Goal: Find contact information

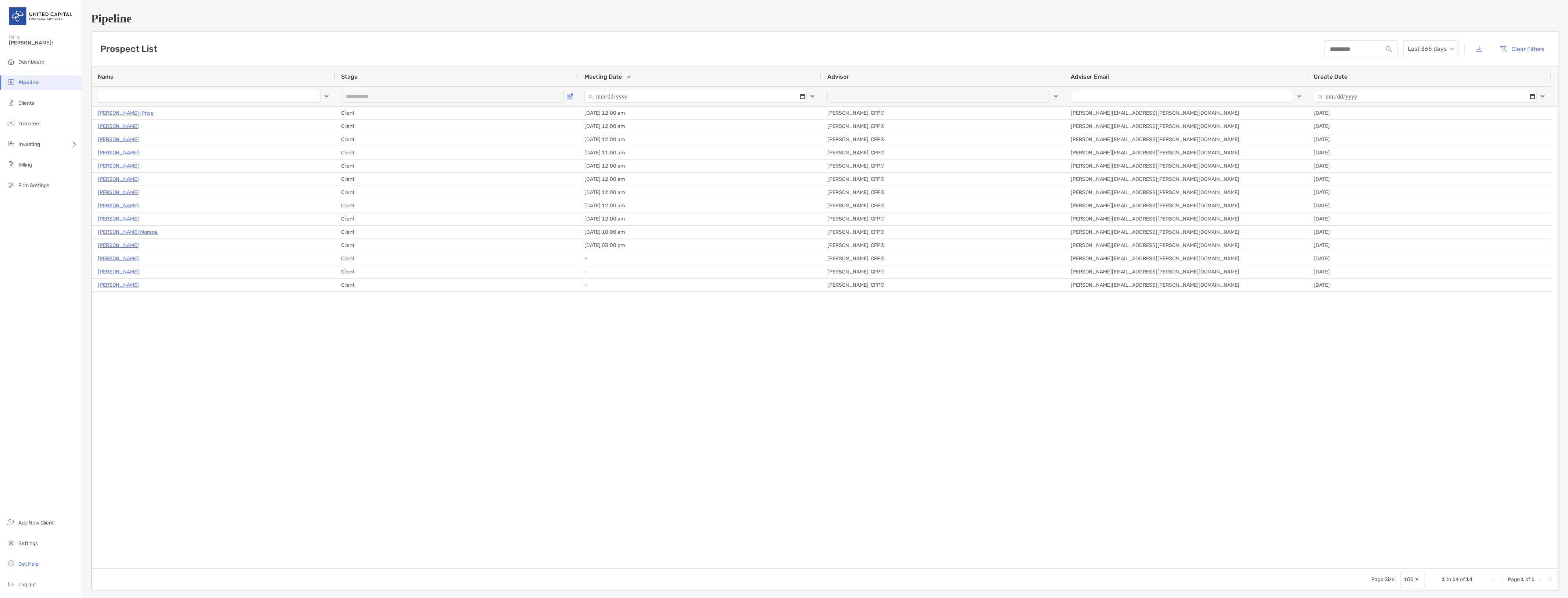
click at [572, 94] on button "Open Filter Menu" at bounding box center [570, 97] width 6 height 6
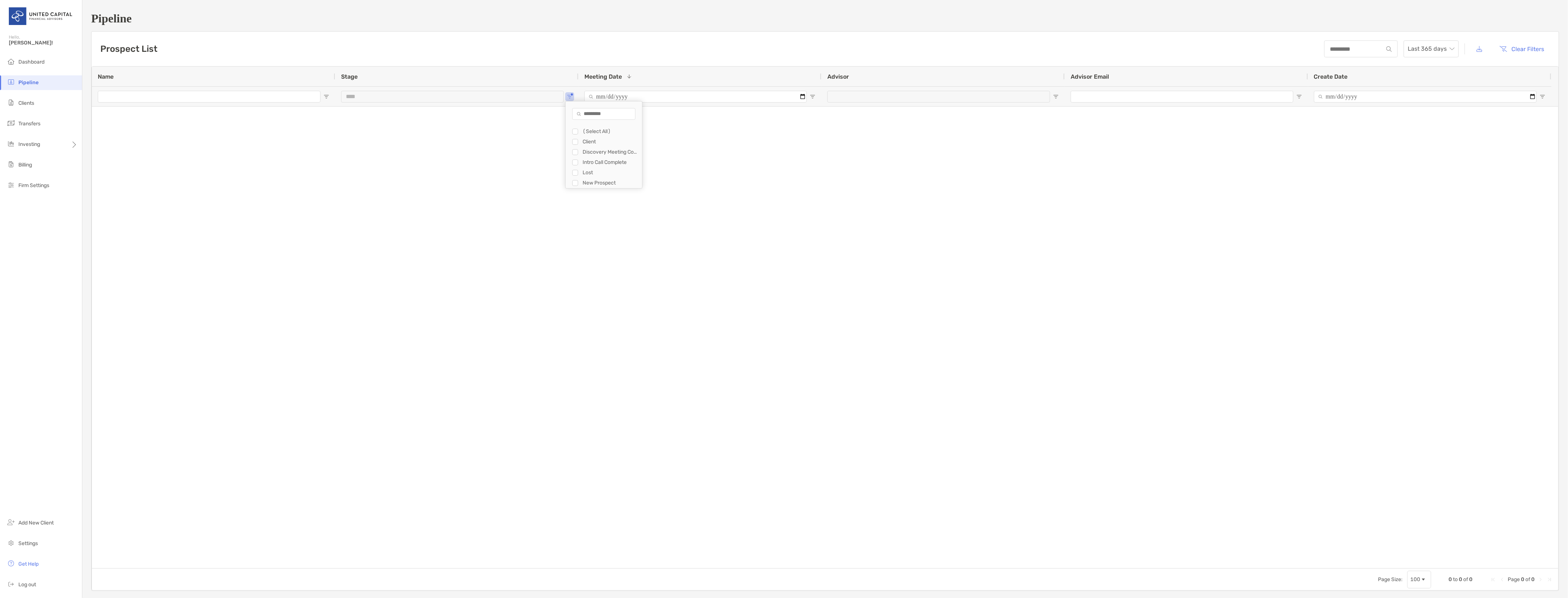
click at [574, 159] on div "Intro Call Complete" at bounding box center [607, 162] width 70 height 10
type input "**********"
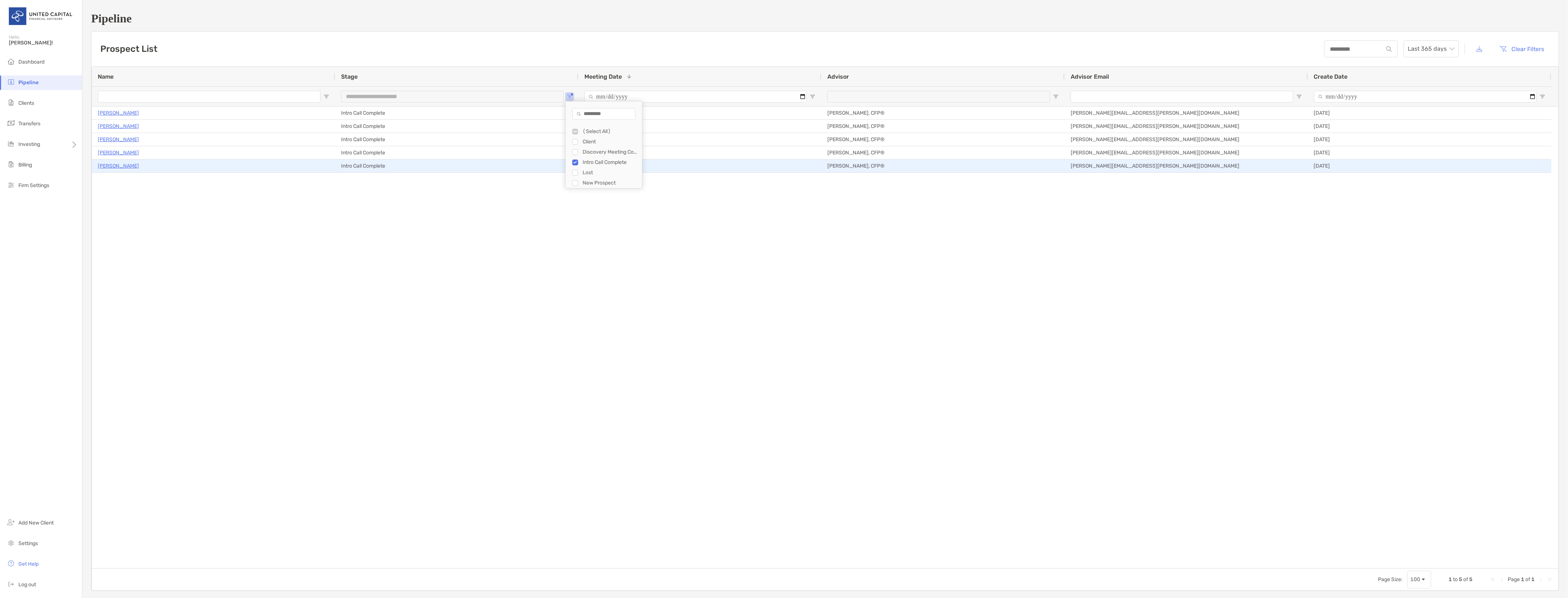
click at [121, 167] on p "[PERSON_NAME]" at bounding box center [119, 166] width 41 height 9
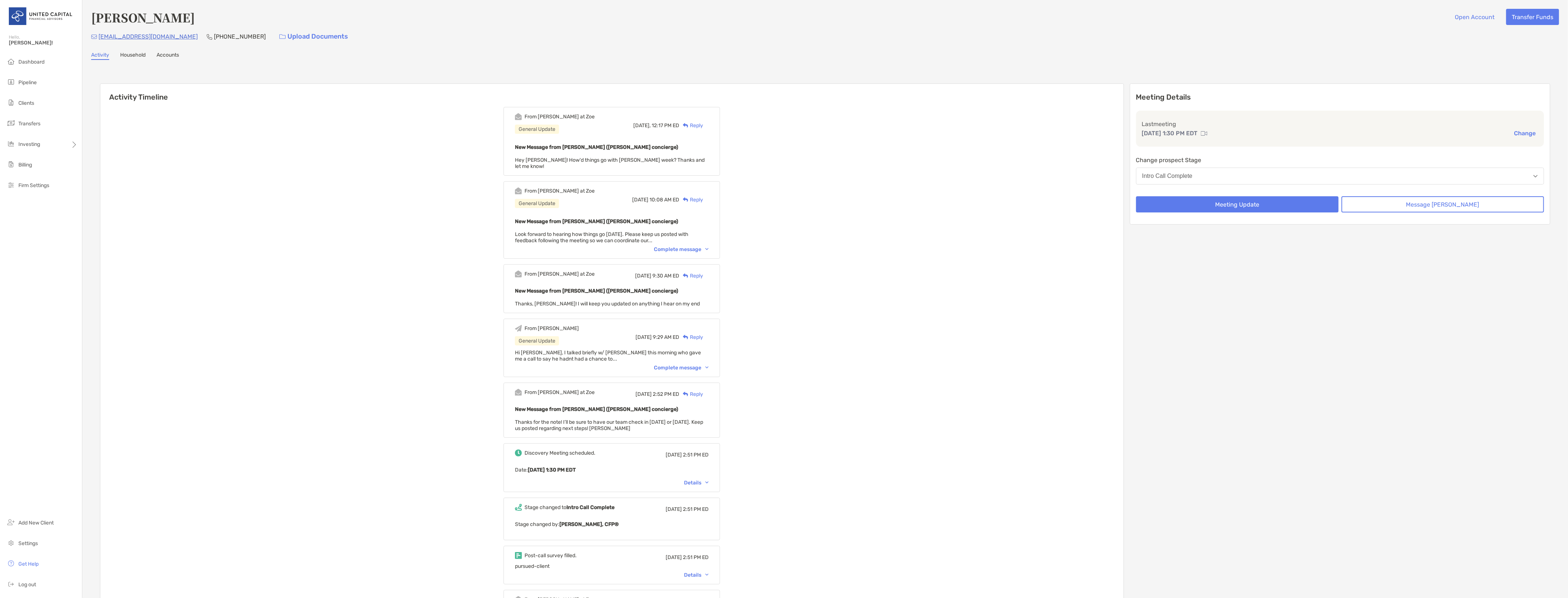
scroll to position [82, 0]
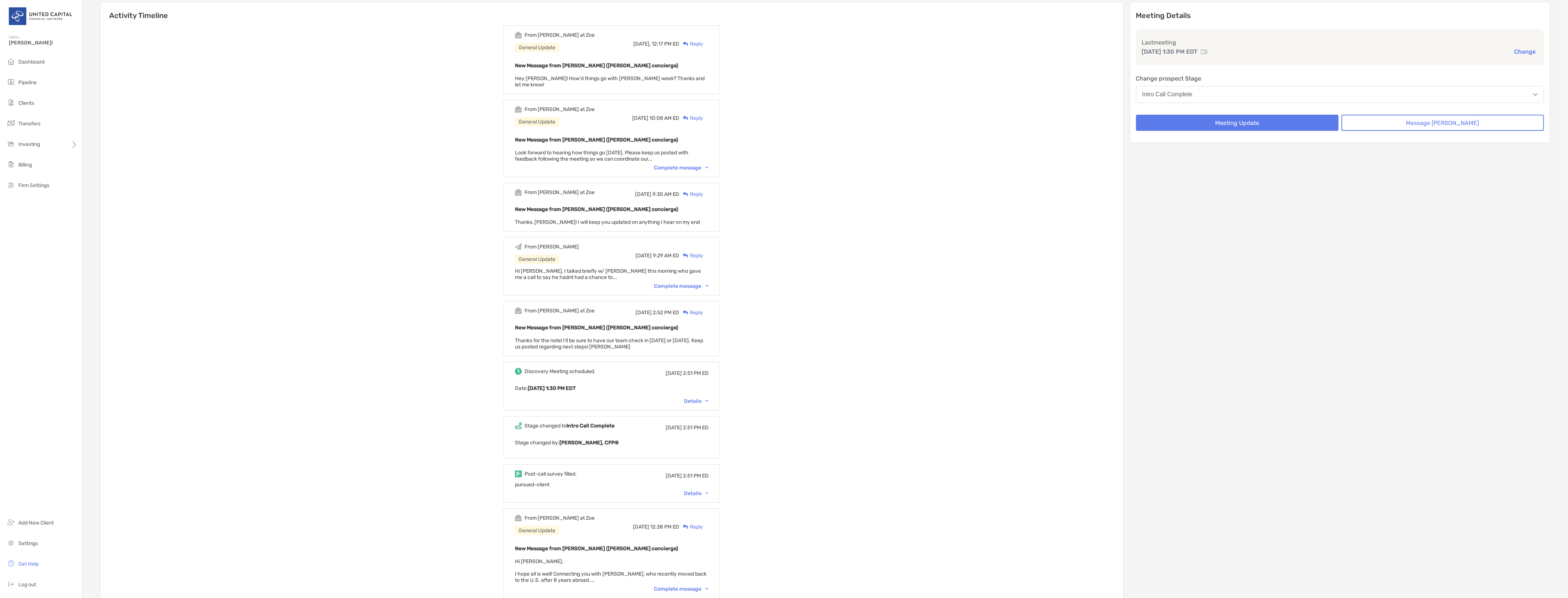
click at [701, 491] on div "Details" at bounding box center [696, 494] width 24 height 6
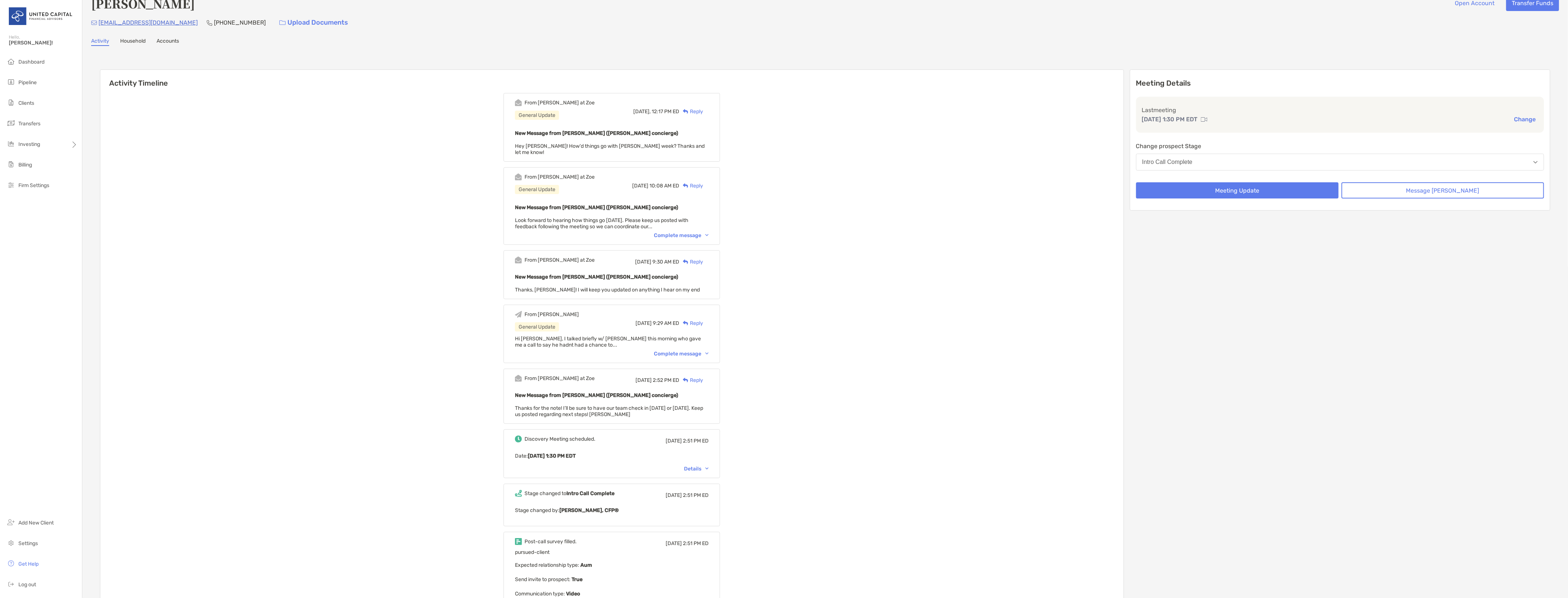
scroll to position [0, 0]
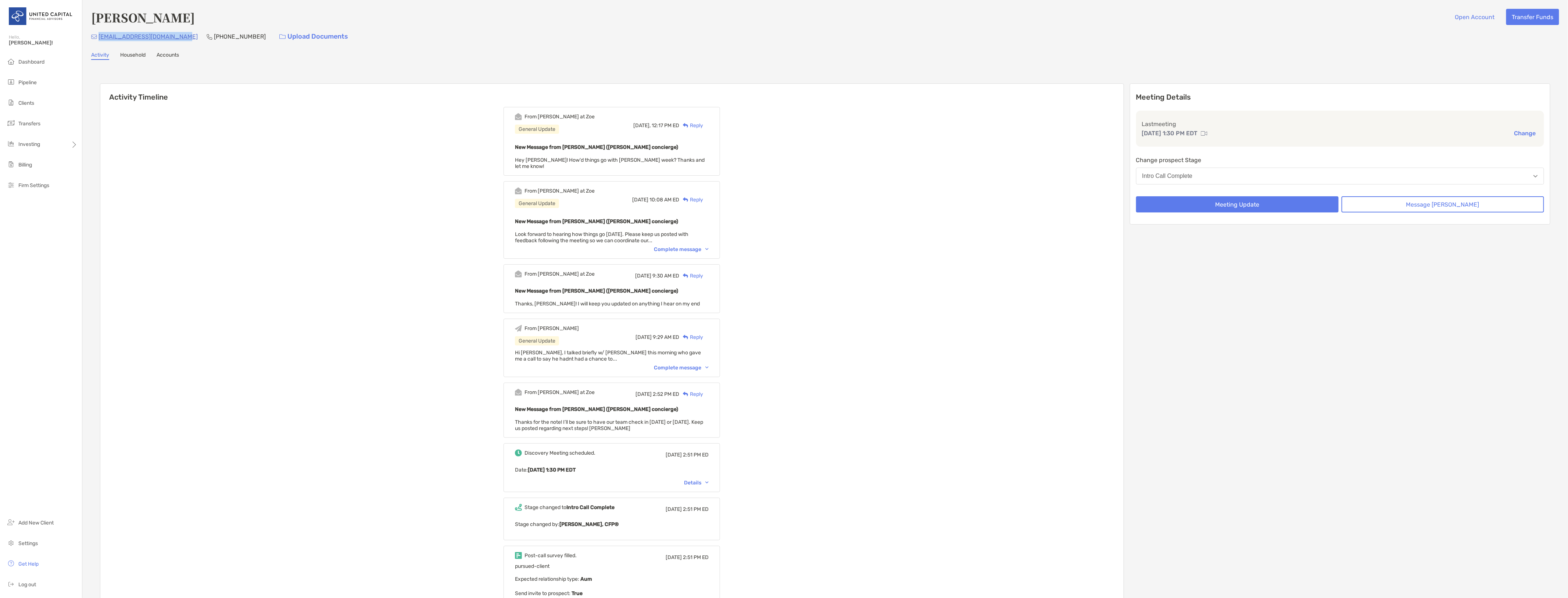
drag, startPoint x: 176, startPoint y: 35, endPoint x: 99, endPoint y: 36, distance: 77.0
click at [99, 36] on div "[EMAIL_ADDRESS][DOMAIN_NAME] [PHONE_NUMBER] Upload Documents" at bounding box center [825, 37] width 1468 height 16
copy p "[EMAIL_ADDRESS][DOMAIN_NAME]"
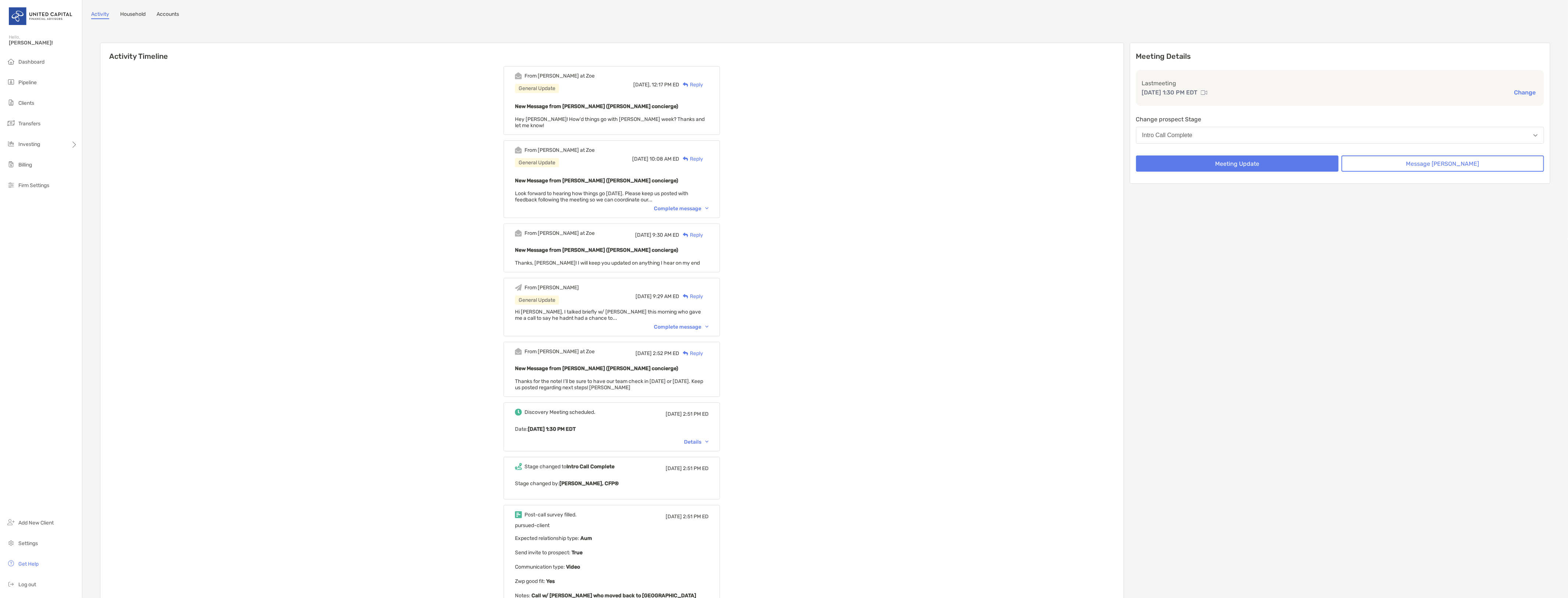
click at [699, 439] on div "Details" at bounding box center [696, 442] width 24 height 6
click at [701, 454] on div "Collapse" at bounding box center [694, 457] width 29 height 6
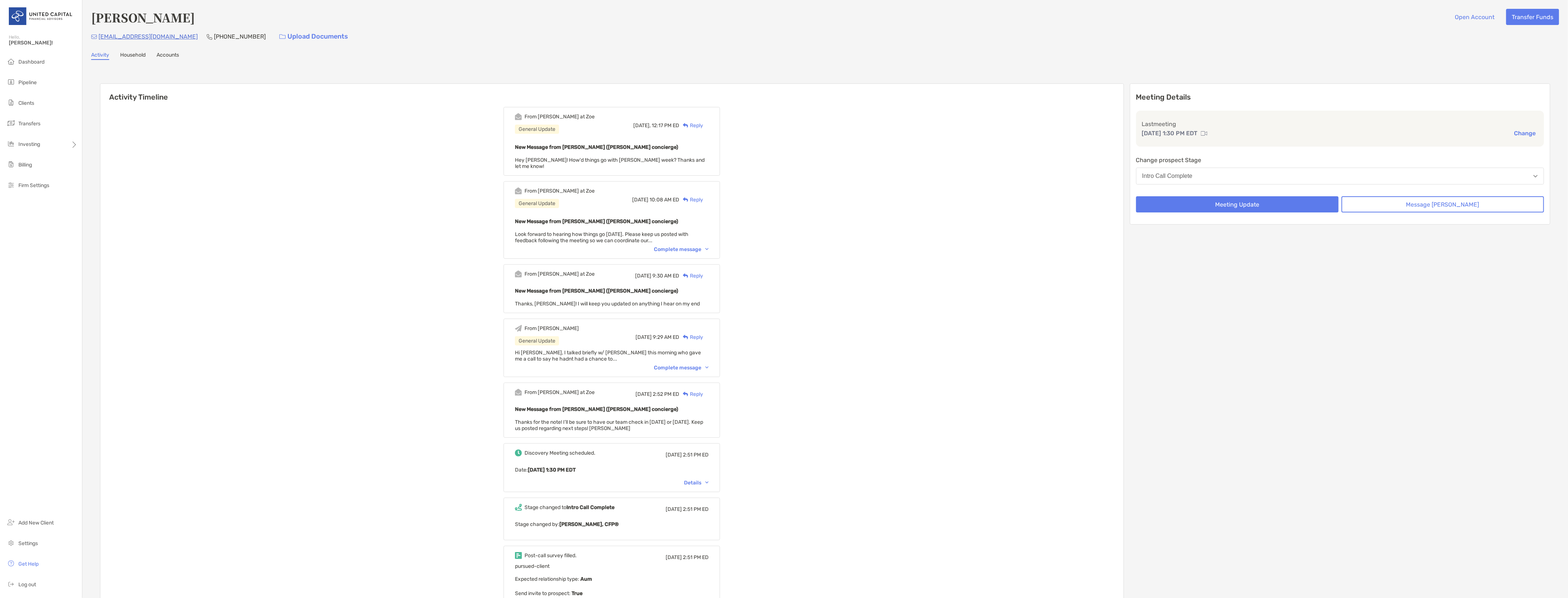
click at [1519, 132] on button "Change" at bounding box center [1525, 133] width 26 height 8
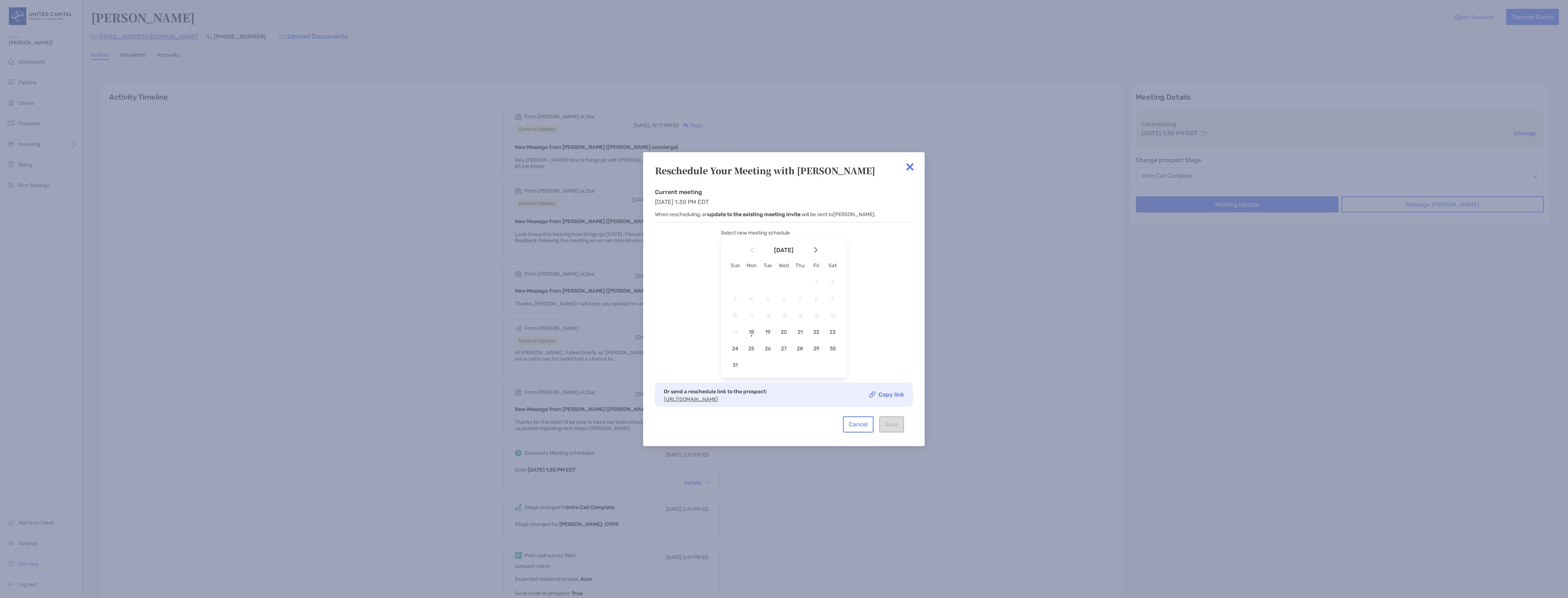
click at [894, 398] on link "Copy link" at bounding box center [886, 395] width 35 height 6
click at [908, 164] on img at bounding box center [910, 167] width 15 height 15
